Goal: Task Accomplishment & Management: Use online tool/utility

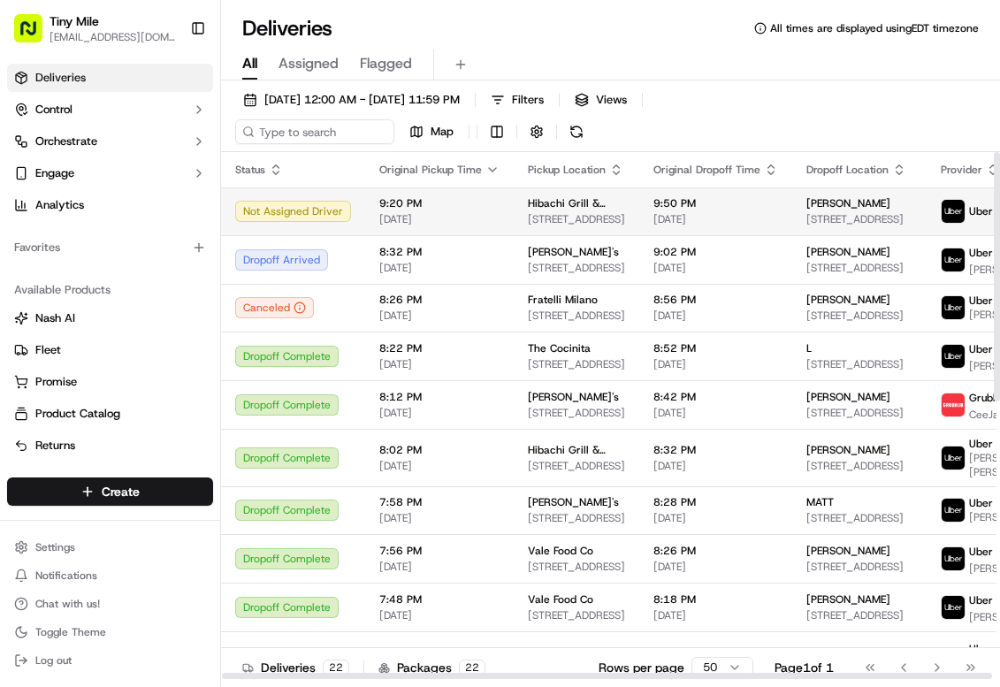
click at [538, 209] on span "Hibachi Grill & Noodle Bar (Brickell)" at bounding box center [576, 203] width 97 height 14
click at [454, 213] on span "[DATE]" at bounding box center [439, 219] width 120 height 14
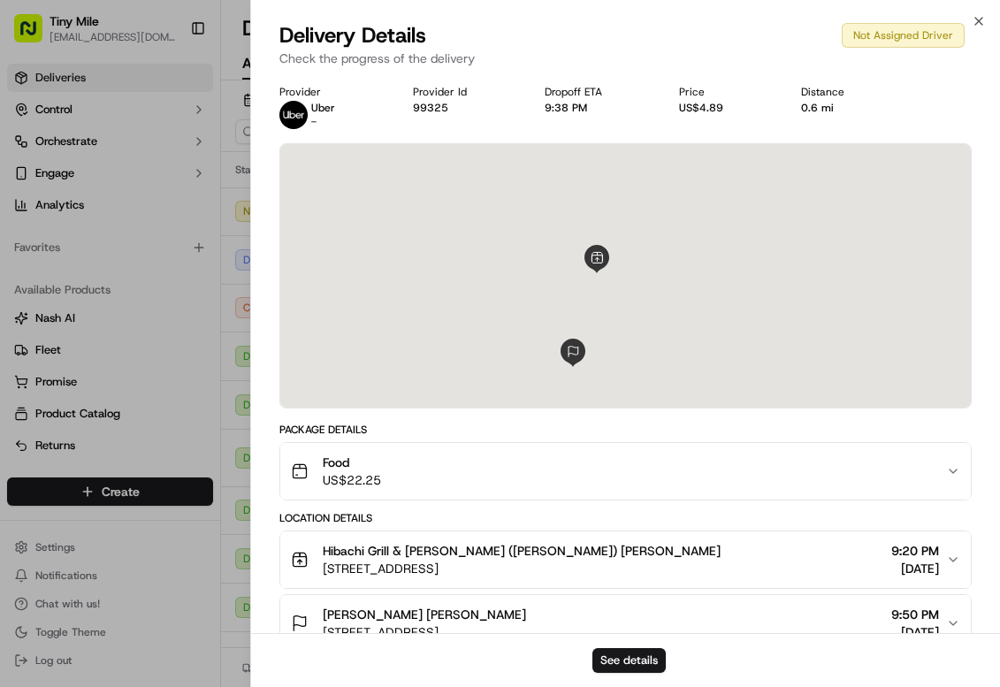
scroll to position [167, 0]
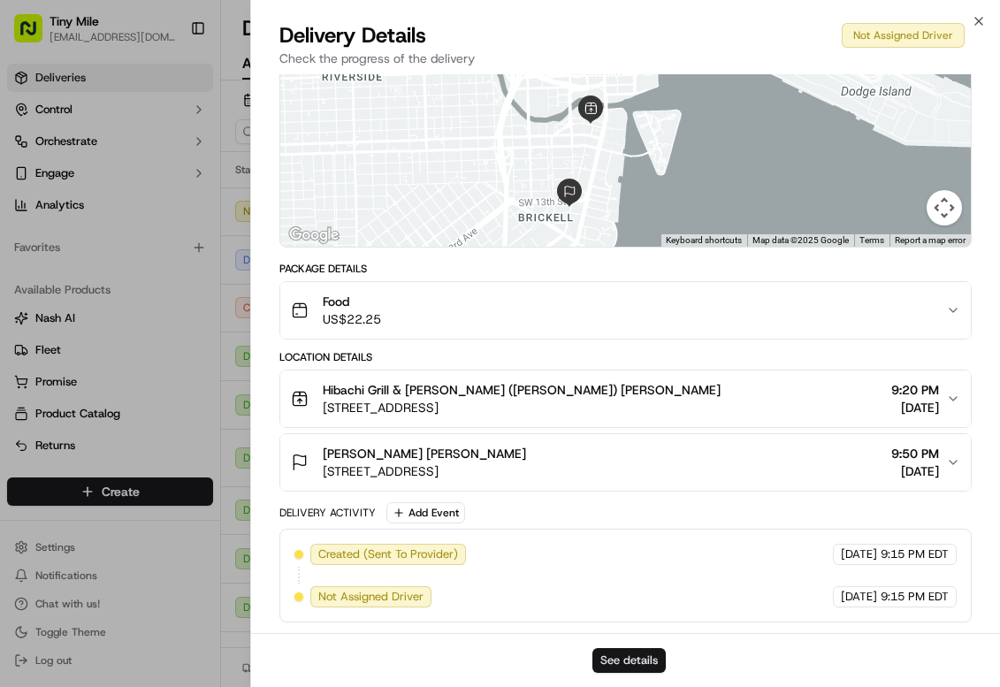
click at [613, 665] on button "See details" at bounding box center [628, 660] width 73 height 25
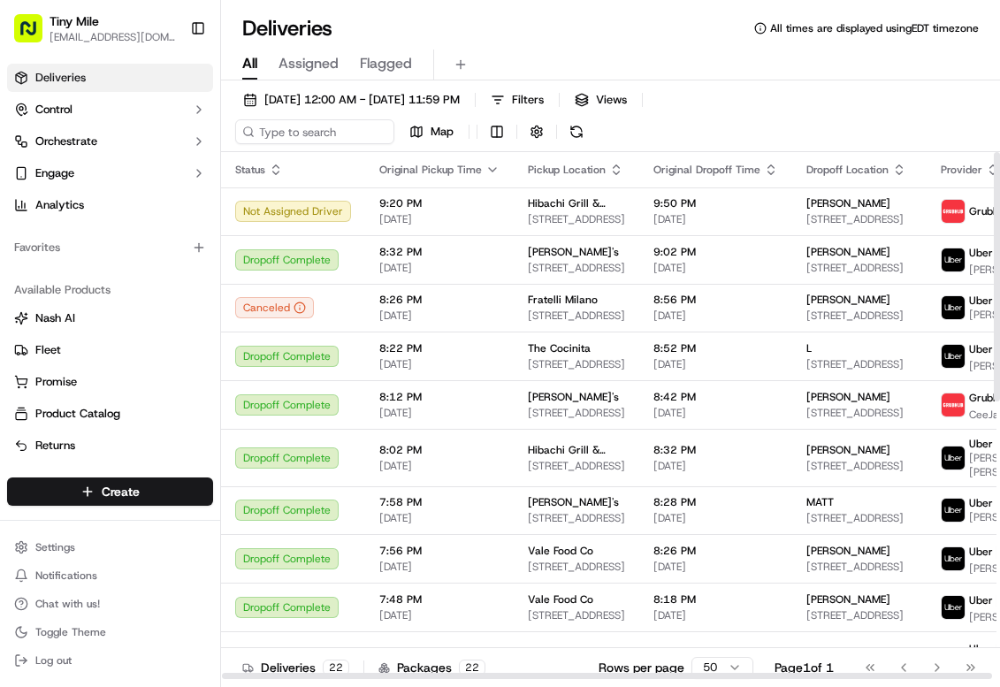
click at [339, 180] on th "Status" at bounding box center [293, 169] width 144 height 35
click at [353, 202] on td "Not Assigned Driver" at bounding box center [293, 211] width 144 height 48
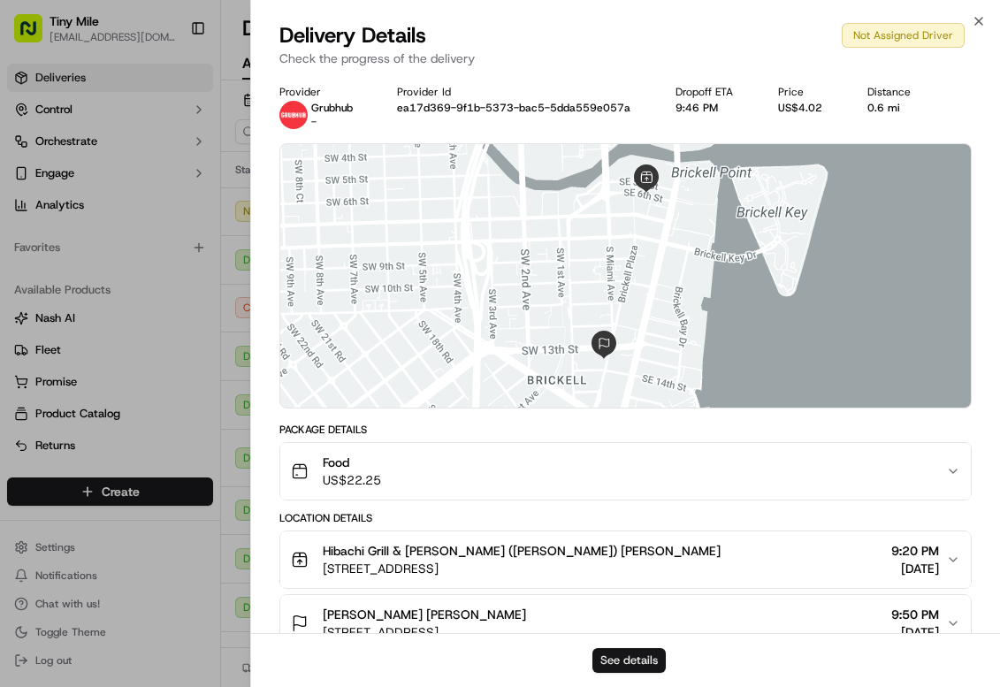
click at [628, 652] on button "See details" at bounding box center [628, 660] width 73 height 25
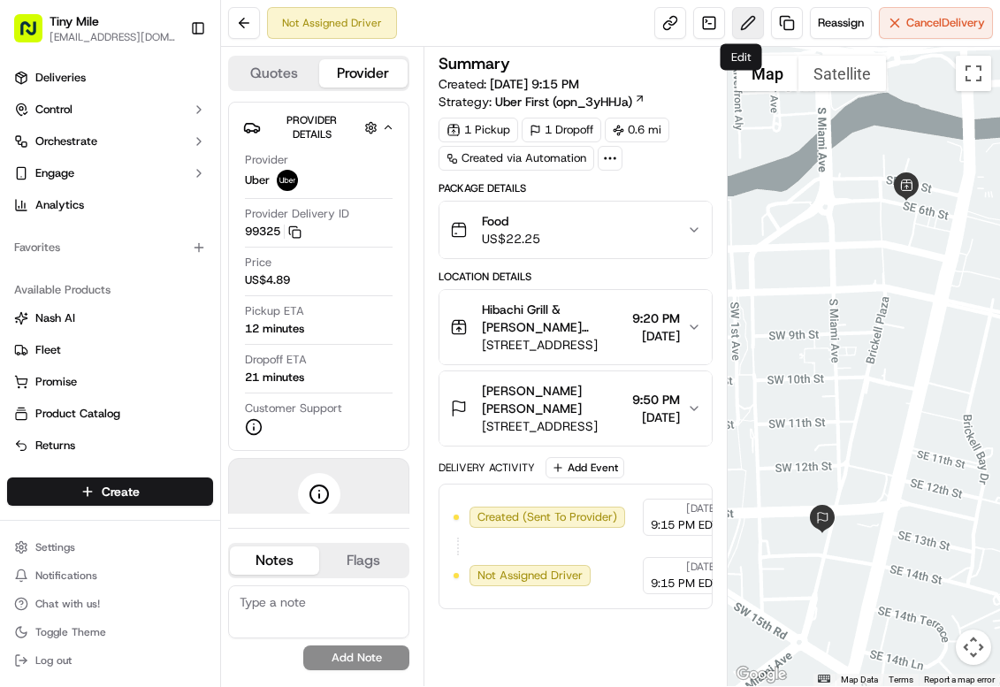
click at [733, 19] on button at bounding box center [748, 23] width 32 height 32
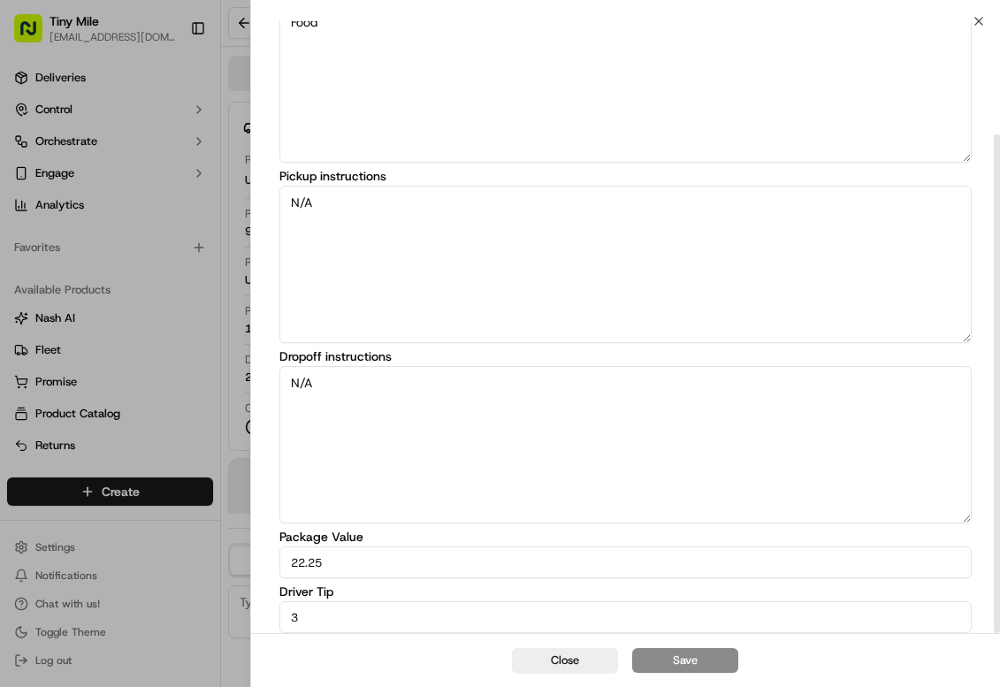
scroll to position [139, 0]
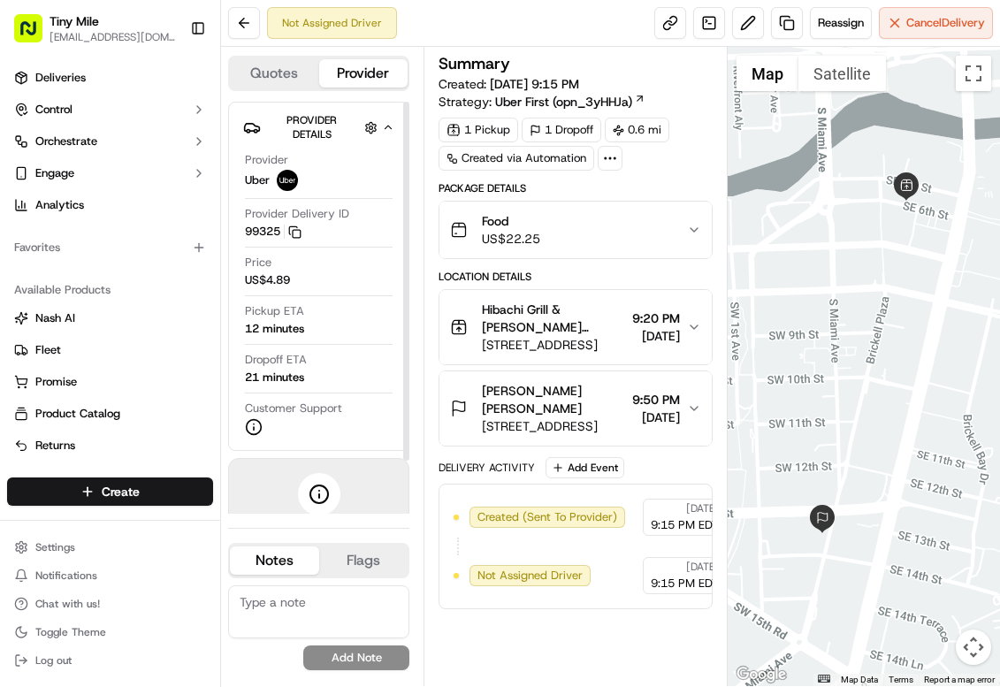
click at [406, 162] on div at bounding box center [406, 281] width 6 height 359
click at [827, 369] on div at bounding box center [863, 366] width 272 height 639
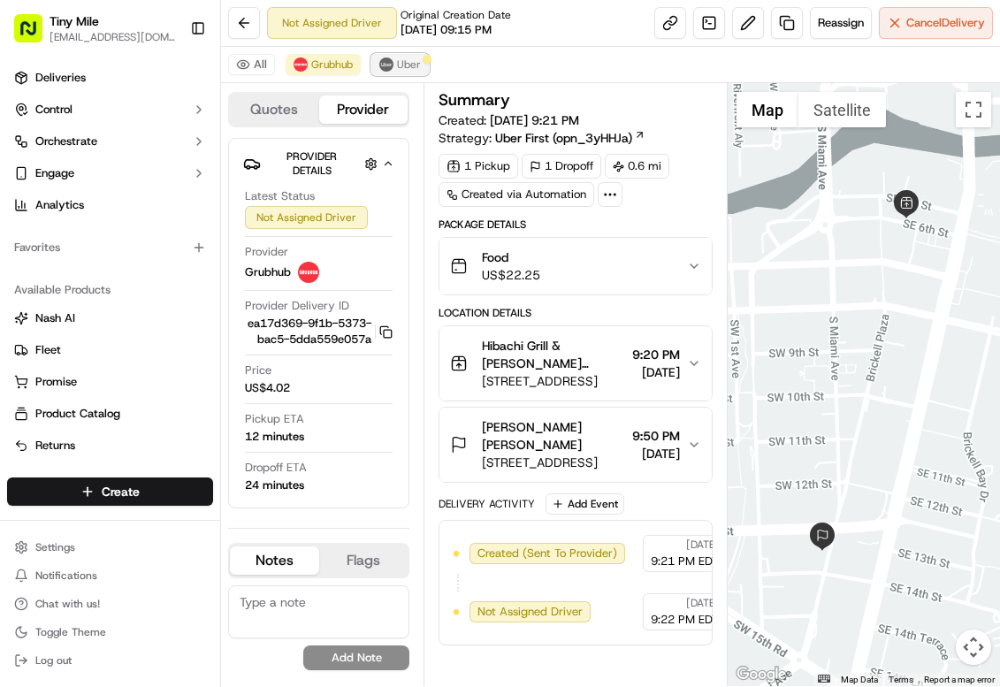
click at [395, 64] on button "Uber" at bounding box center [399, 64] width 57 height 21
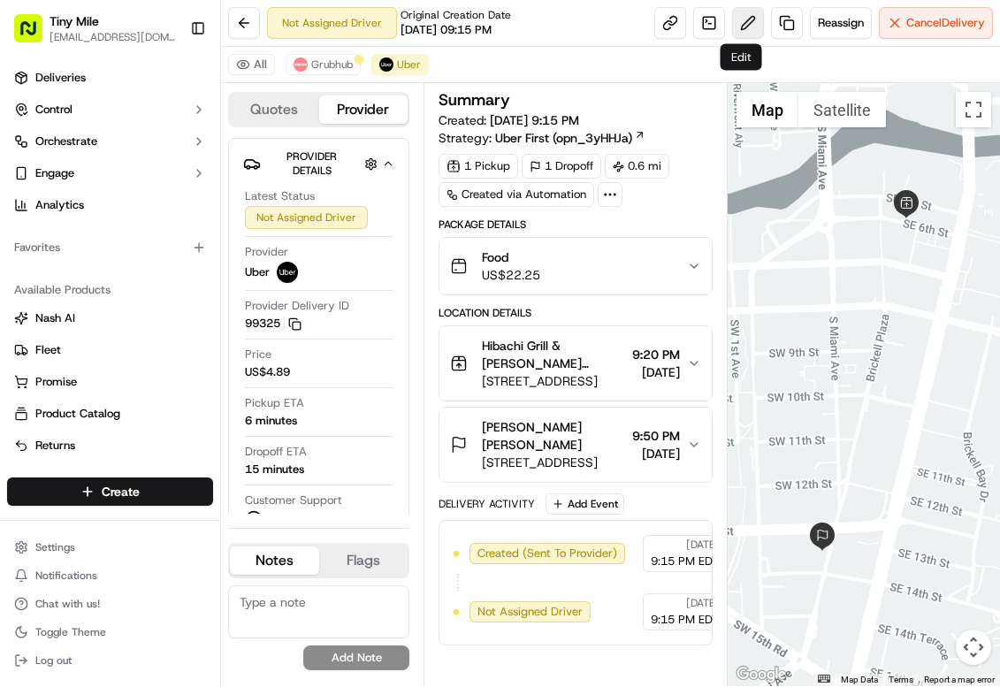
click at [737, 37] on button at bounding box center [748, 23] width 32 height 32
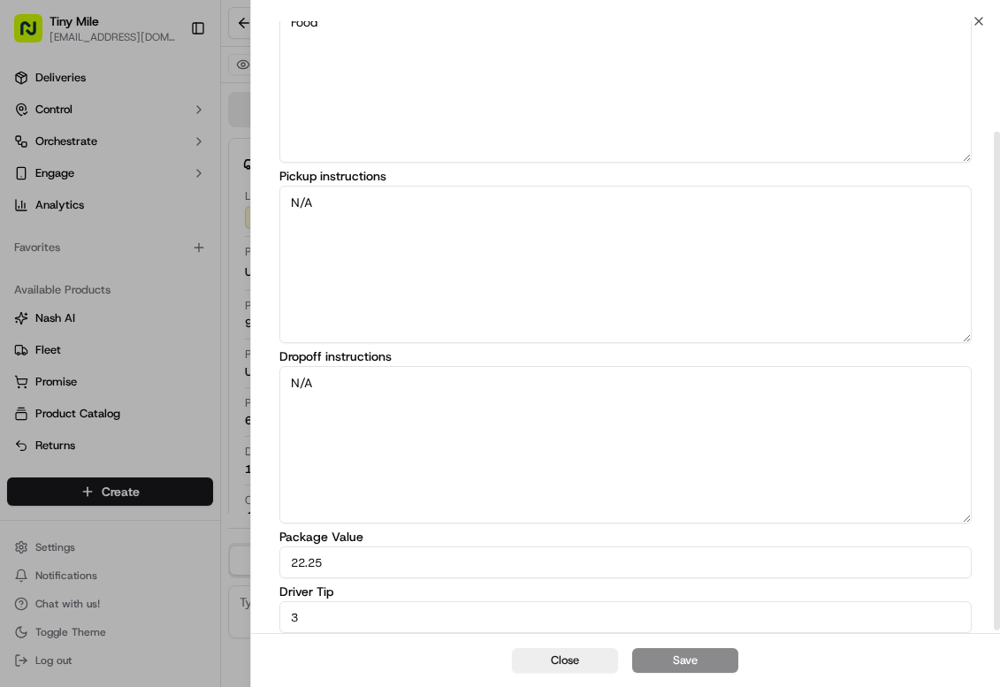
scroll to position [139, 0]
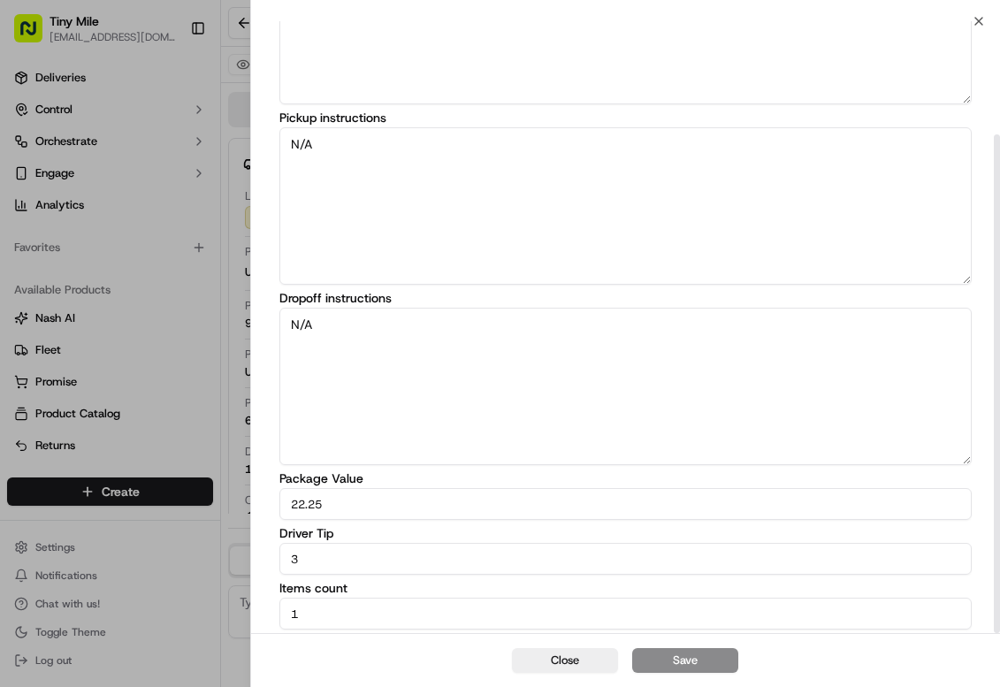
click at [315, 539] on div "Driver Tip 3" at bounding box center [625, 551] width 692 height 48
drag, startPoint x: 319, startPoint y: 549, endPoint x: 261, endPoint y: 566, distance: 60.7
click at [261, 566] on div "Edit Delivery Details Package description Food Pickup instructions N/A Dropoff …" at bounding box center [625, 259] width 749 height 748
type input "4"
click at [677, 661] on button "Save" at bounding box center [685, 660] width 106 height 25
